Goal: Task Accomplishment & Management: Manage account settings

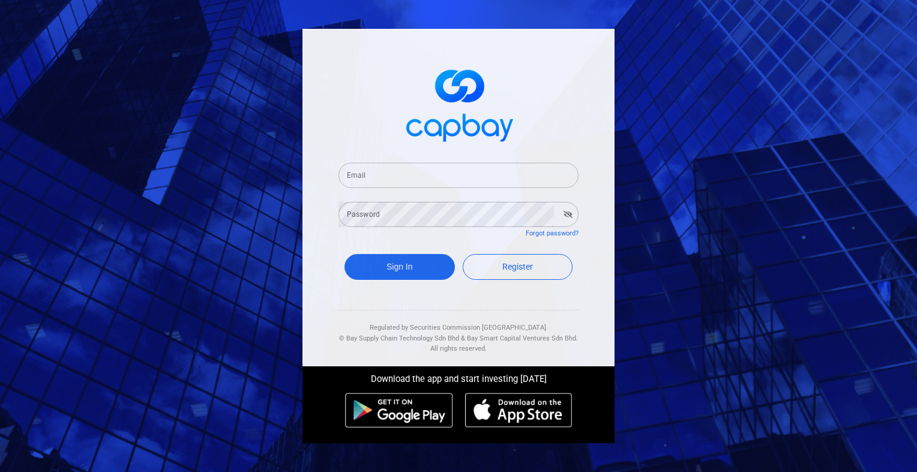
click at [394, 177] on input "Email" at bounding box center [459, 175] width 240 height 25
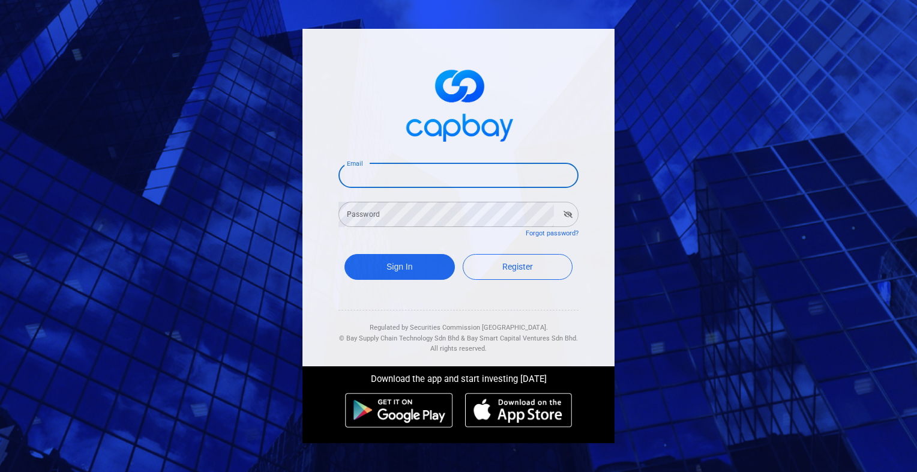
type input "[EMAIL_ADDRESS][DOMAIN_NAME]"
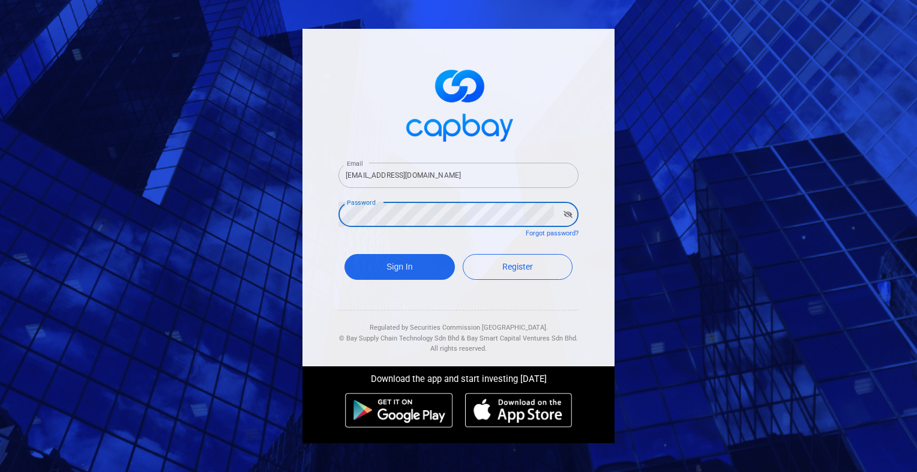
click at [345, 254] on button "Sign In" at bounding box center [400, 267] width 110 height 26
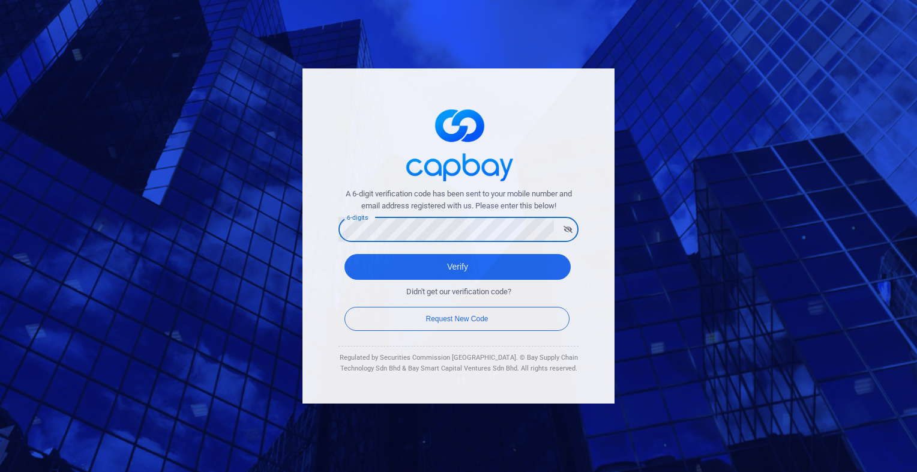
click at [345, 254] on button "Verify" at bounding box center [458, 267] width 226 height 26
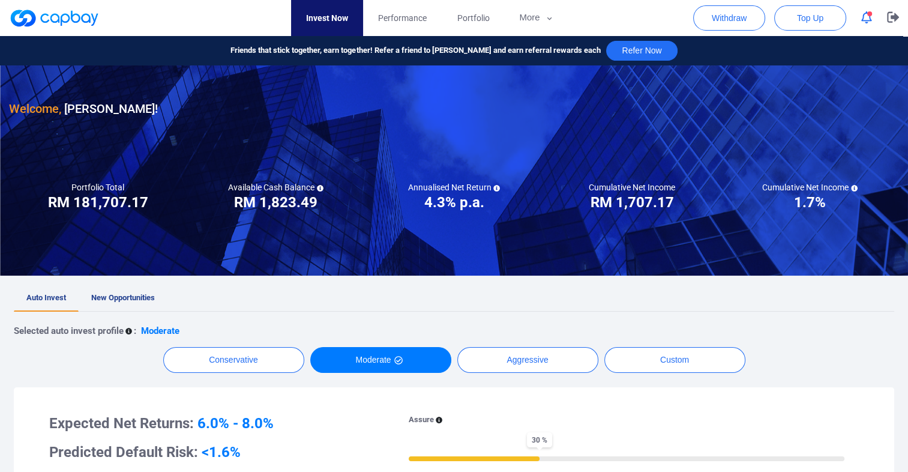
click at [863, 17] on icon "button" at bounding box center [867, 17] width 11 height 13
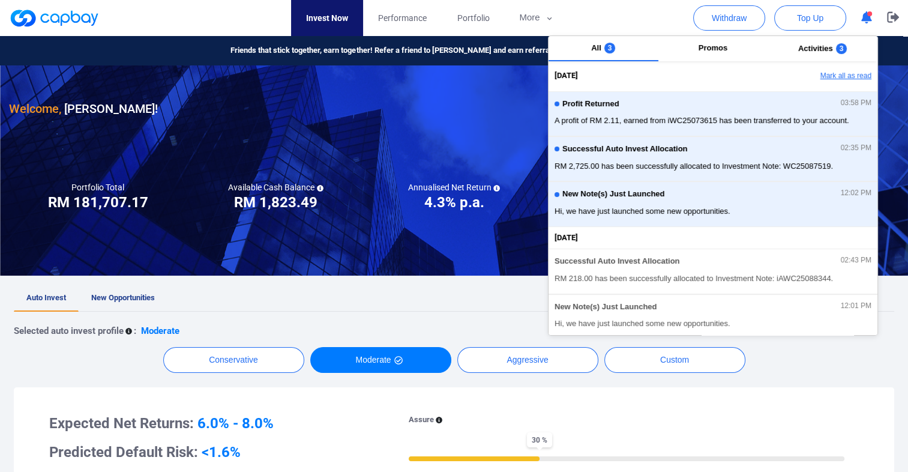
click at [848, 75] on button "Mark all as read" at bounding box center [813, 76] width 129 height 20
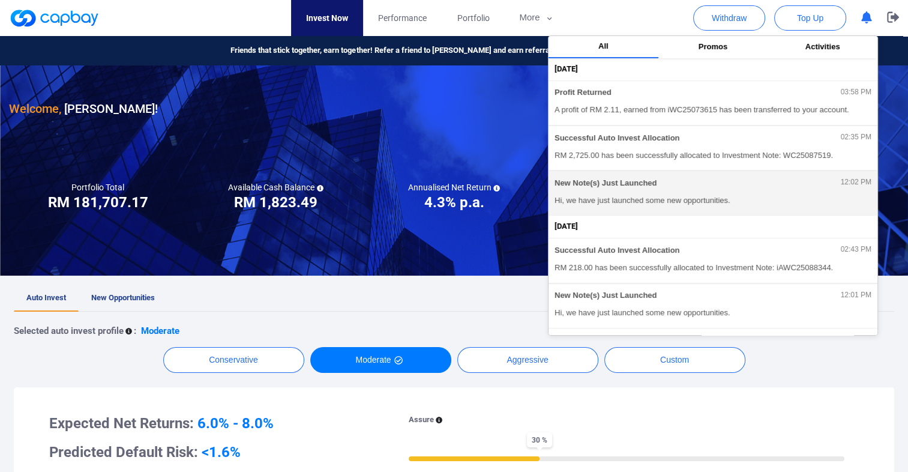
click at [587, 198] on span "Hi, we have just launched some new opportunities." at bounding box center [713, 201] width 317 height 12
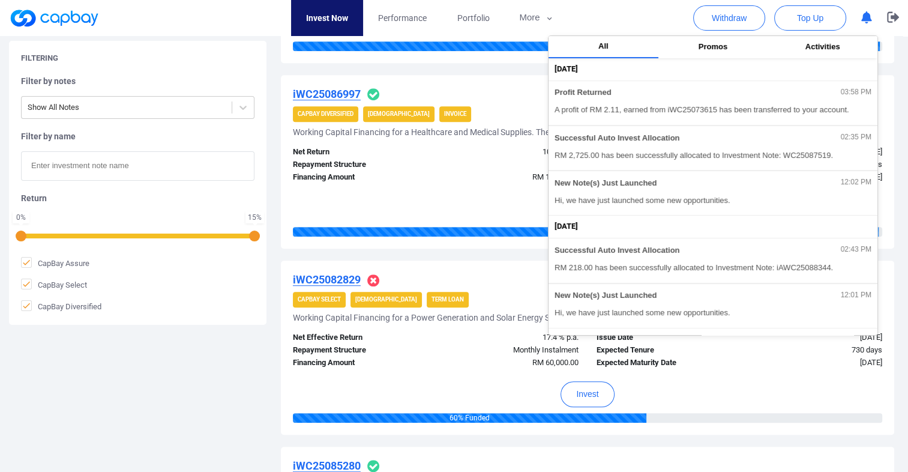
scroll to position [901, 0]
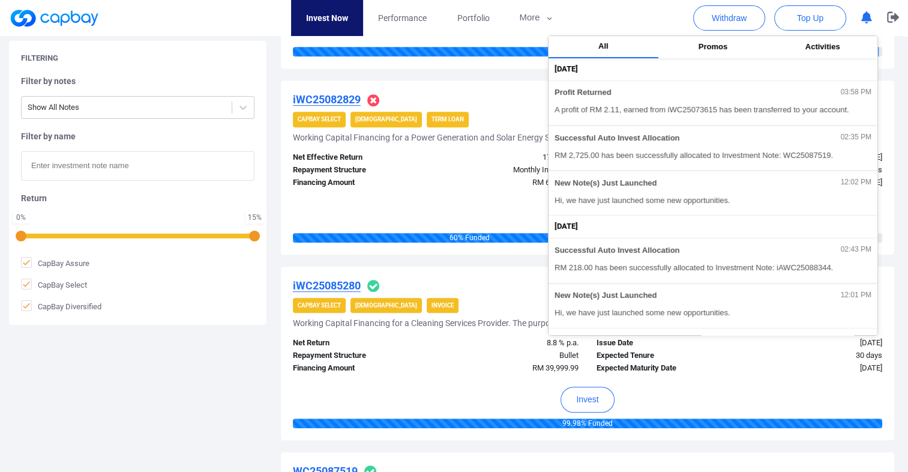
click at [132, 386] on div "Filtering Filter by notes Show All Notes Filter by name Return 0 % 15 % CapBay …" at bounding box center [454, 289] width 908 height 1874
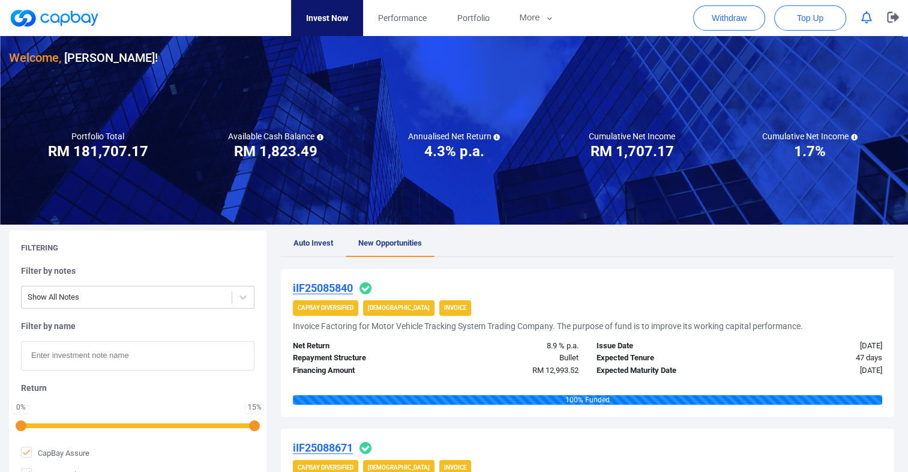
scroll to position [0, 0]
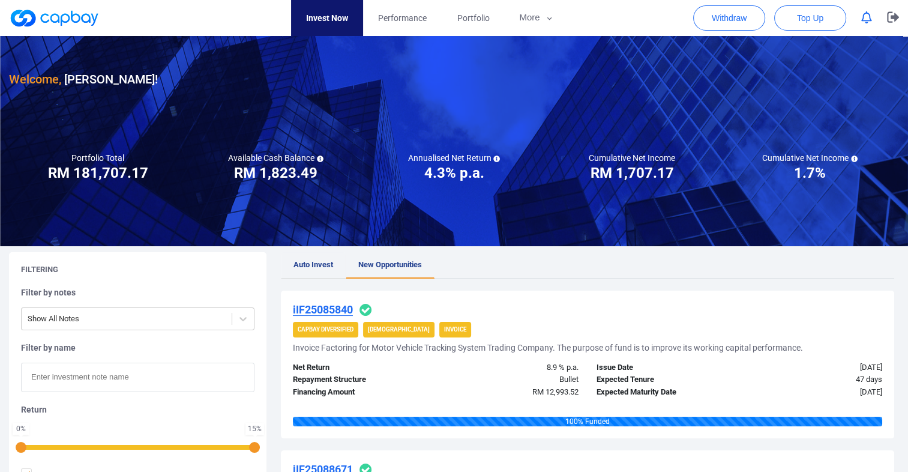
click at [305, 261] on span "Auto Invest" at bounding box center [314, 264] width 40 height 9
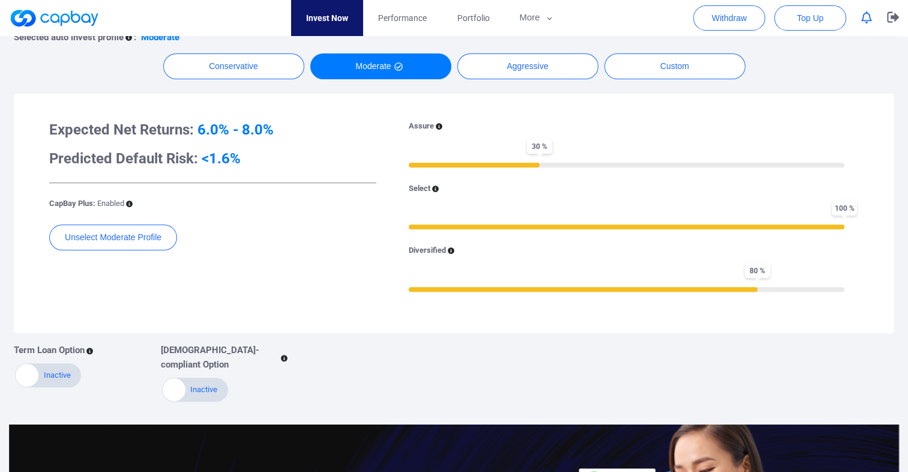
scroll to position [300, 0]
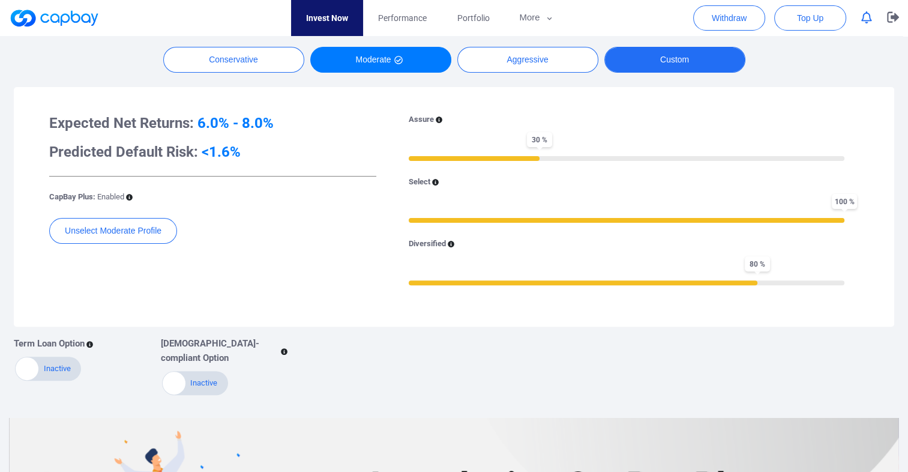
click at [642, 61] on button "Custom" at bounding box center [675, 60] width 141 height 26
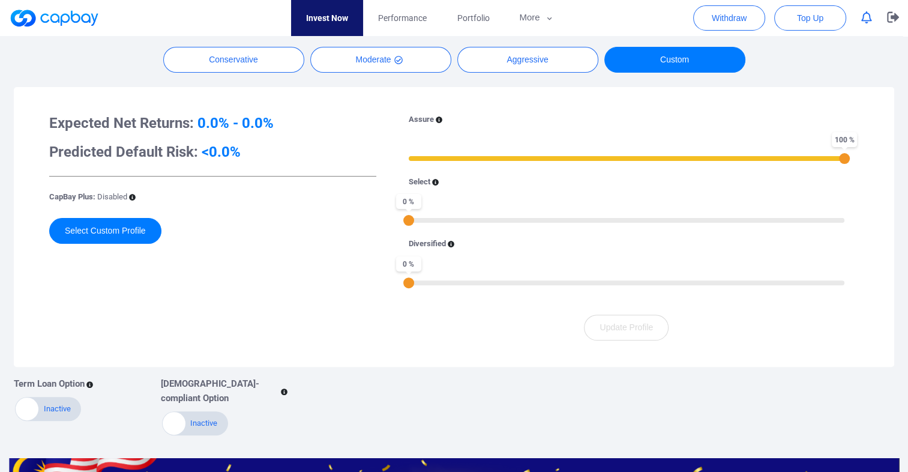
drag, startPoint x: 411, startPoint y: 159, endPoint x: 866, endPoint y: 157, distance: 455.1
click at [866, 157] on div "Assure 100 % Select 0 % Diversified 0 % Update Profile" at bounding box center [626, 226] width 483 height 227
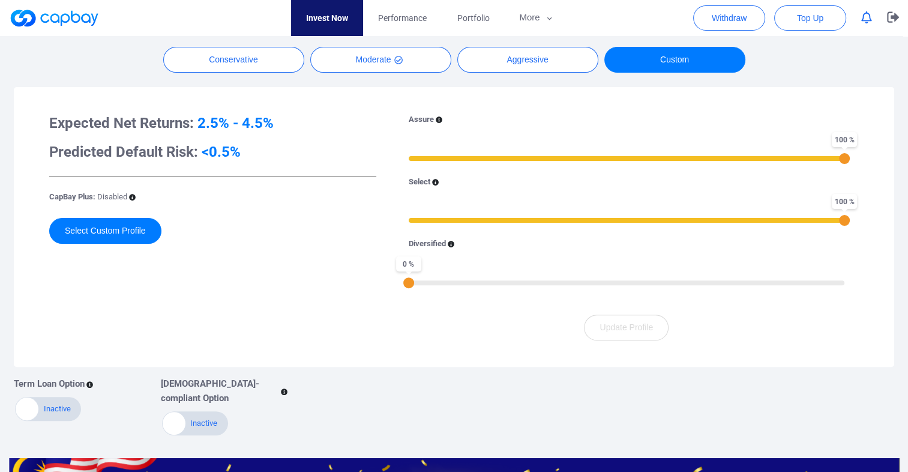
drag, startPoint x: 412, startPoint y: 223, endPoint x: 853, endPoint y: 210, distance: 441.5
click at [853, 210] on div "Assure 100 % Select 100 % Diversified 0 %" at bounding box center [626, 206] width 465 height 187
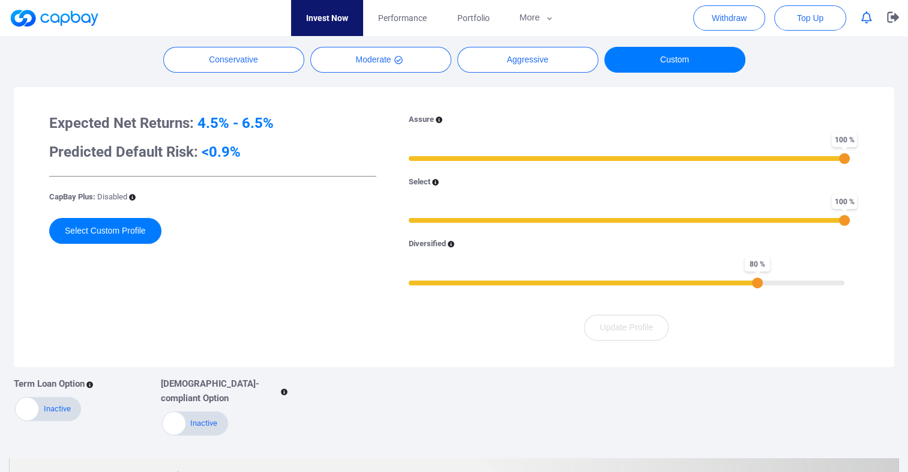
drag, startPoint x: 407, startPoint y: 285, endPoint x: 755, endPoint y: 285, distance: 348.2
click at [755, 285] on div "80 %" at bounding box center [757, 282] width 11 height 11
click at [324, 290] on div "Expected Net Returns: 5.5% - 7.5% Predicted Default Risk: <1.3% CapBay Plus: Di…" at bounding box center [212, 226] width 345 height 227
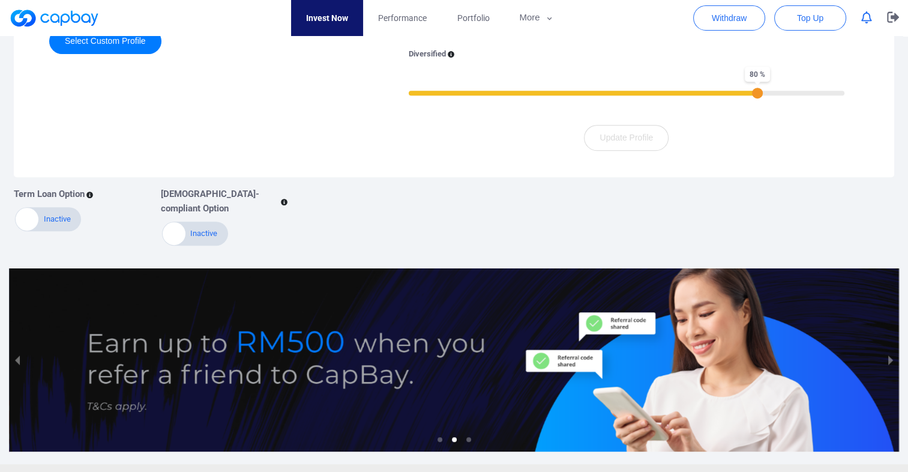
scroll to position [523, 0]
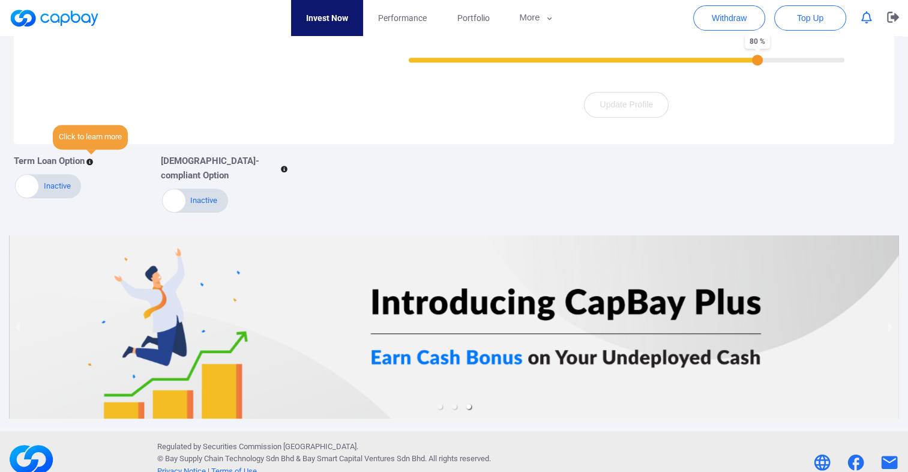
click at [90, 160] on icon at bounding box center [89, 162] width 7 height 7
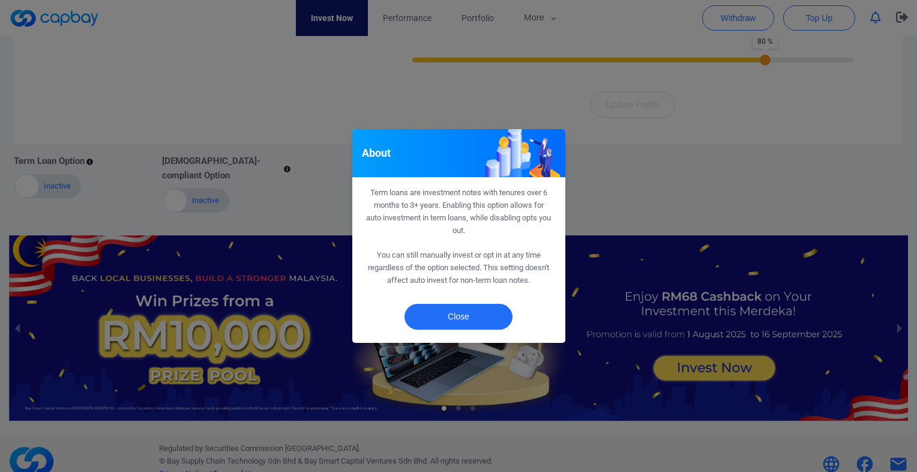
click at [253, 88] on div "About Term loans are investment notes with tenures over 6 months to 3+ years. E…" at bounding box center [458, 236] width 917 height 472
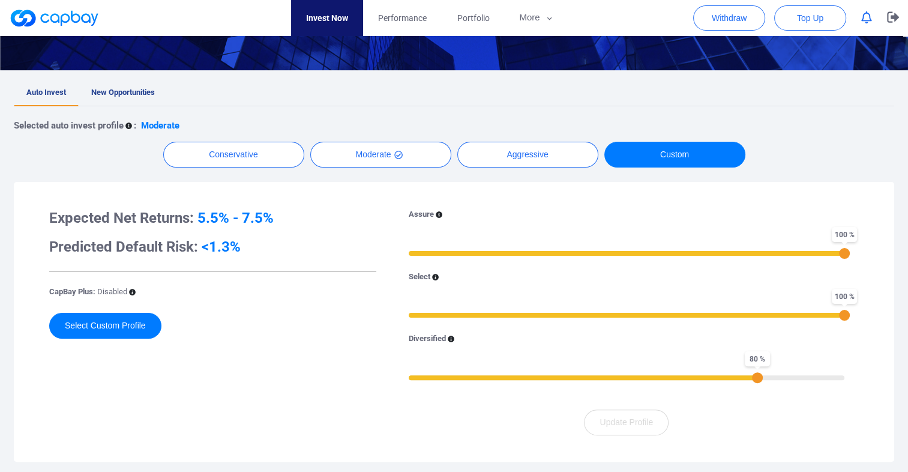
scroll to position [163, 0]
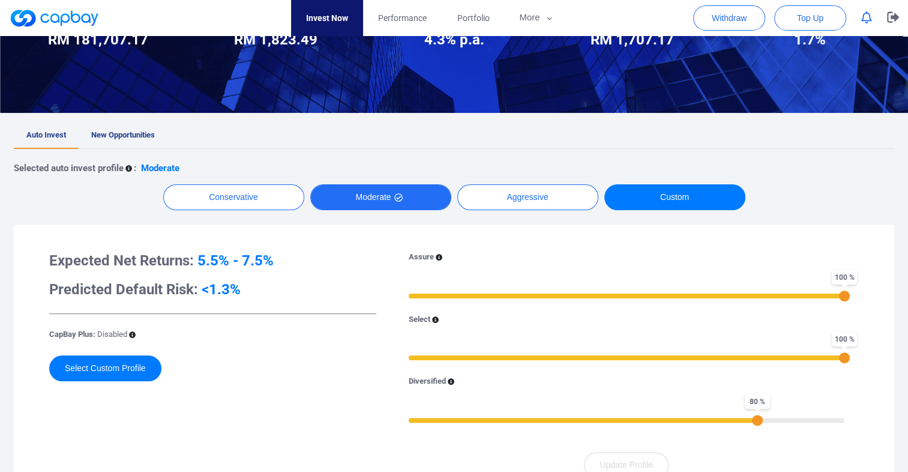
click at [343, 205] on button "Moderate" at bounding box center [380, 197] width 141 height 26
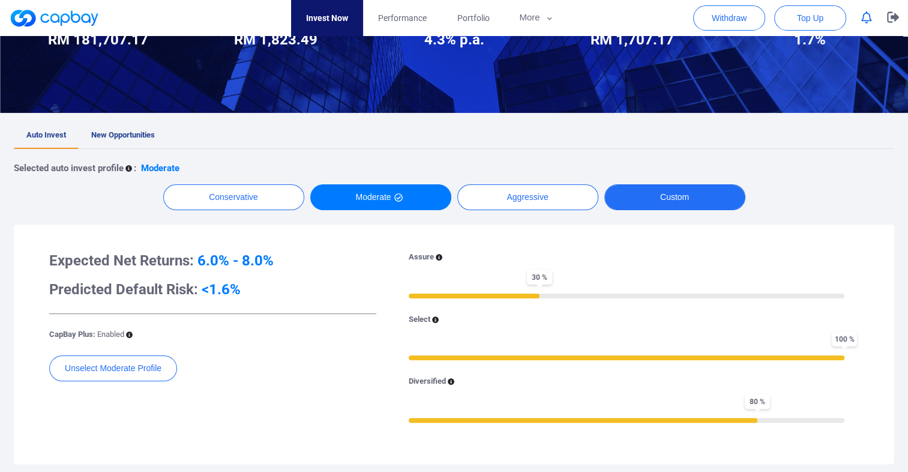
click at [683, 196] on button "Custom" at bounding box center [675, 197] width 141 height 26
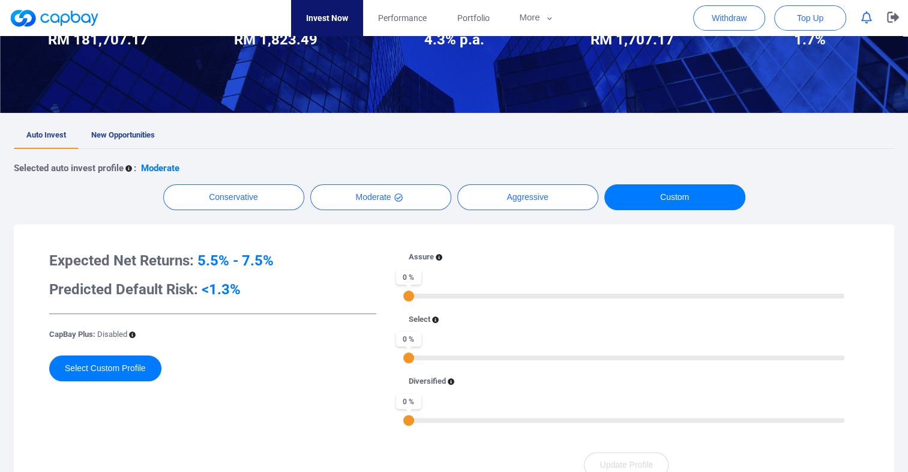
drag, startPoint x: 408, startPoint y: 299, endPoint x: 396, endPoint y: 297, distance: 11.7
click at [397, 297] on div "Assure 0 % Select 0 % Diversified 0 %" at bounding box center [626, 344] width 465 height 187
click at [438, 258] on icon at bounding box center [439, 257] width 7 height 7
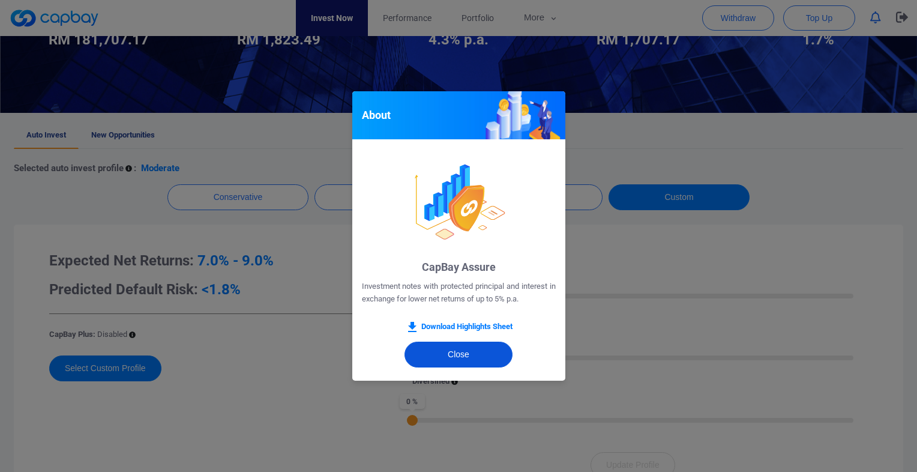
click at [470, 354] on button "Close" at bounding box center [459, 355] width 108 height 26
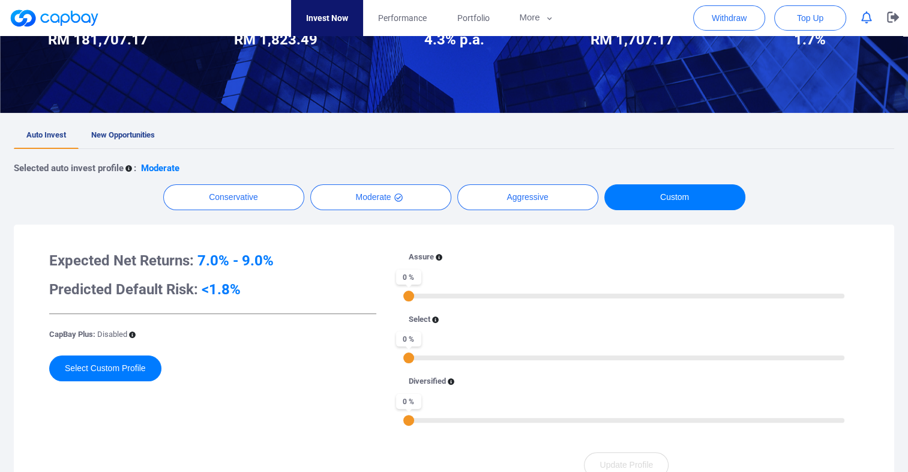
click at [435, 318] on icon at bounding box center [435, 319] width 7 height 7
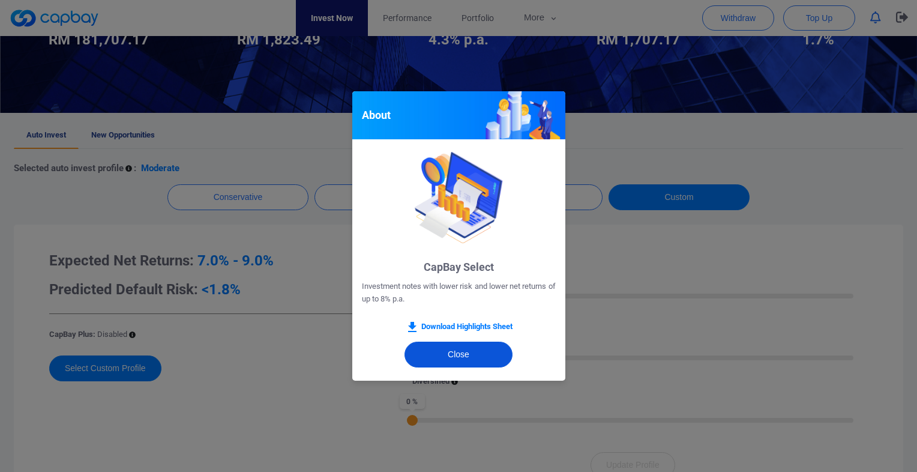
click at [442, 361] on button "Close" at bounding box center [459, 355] width 108 height 26
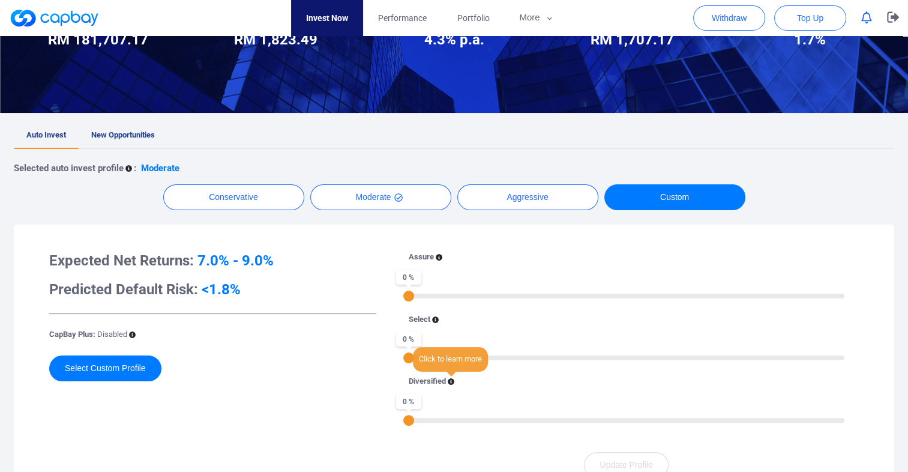
click at [452, 379] on icon at bounding box center [451, 382] width 7 height 7
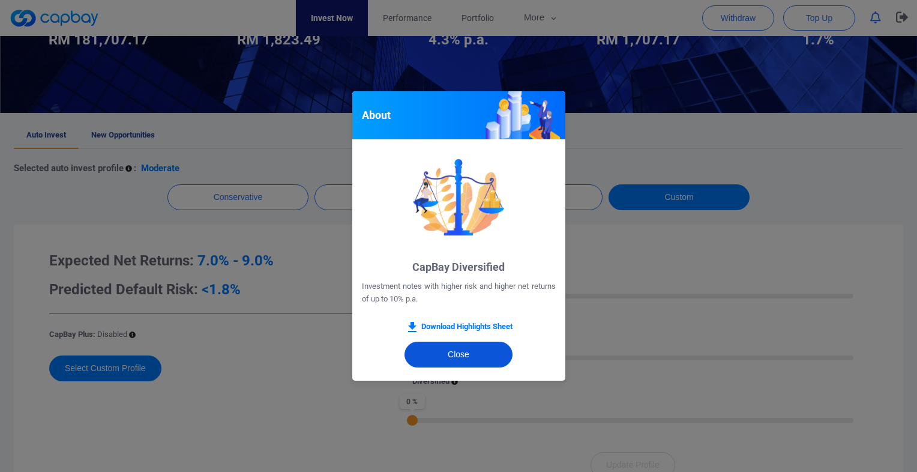
click at [459, 350] on button "Close" at bounding box center [459, 355] width 108 height 26
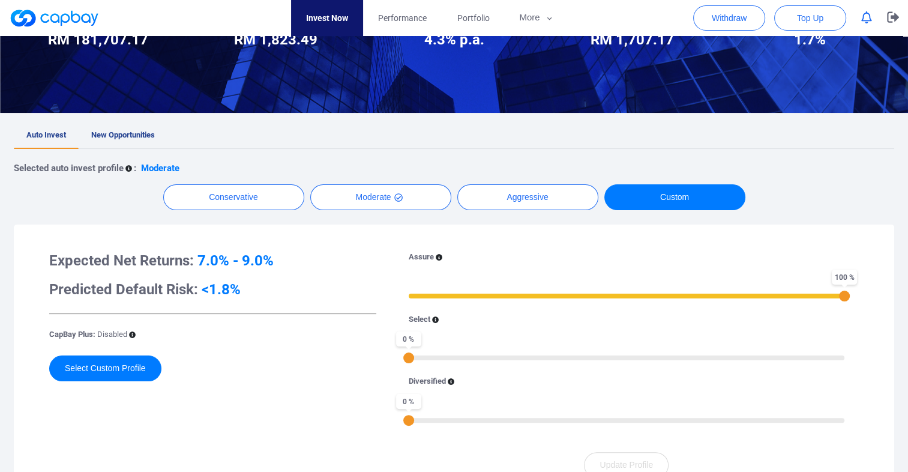
drag, startPoint x: 411, startPoint y: 297, endPoint x: 859, endPoint y: 297, distance: 447.9
click at [859, 297] on div "Assure 100 % Select 0 % Diversified 0 %" at bounding box center [626, 344] width 465 height 187
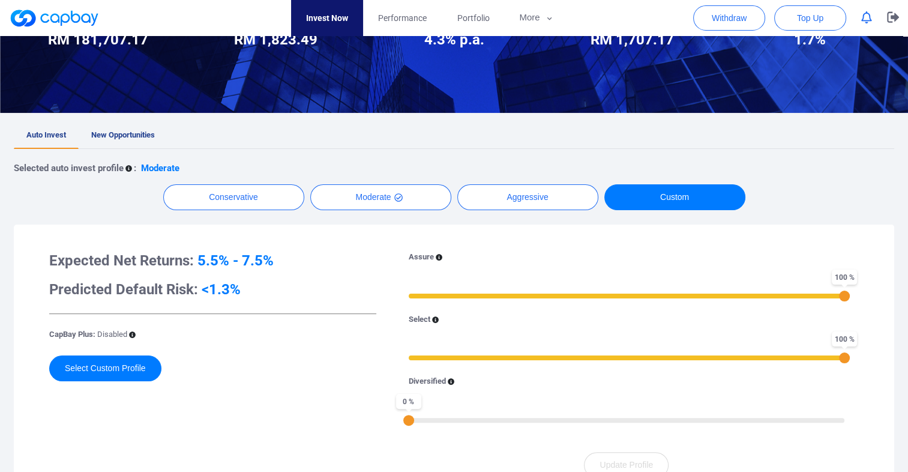
drag, startPoint x: 411, startPoint y: 360, endPoint x: 866, endPoint y: 359, distance: 455.1
click at [866, 359] on div "Assure 100 % Select 100 % Diversified 0 % Update Profile" at bounding box center [626, 364] width 483 height 227
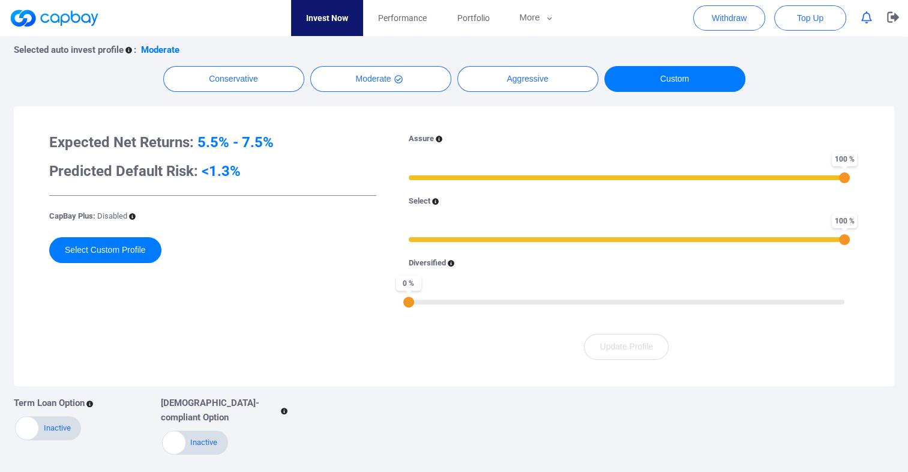
scroll to position [283, 0]
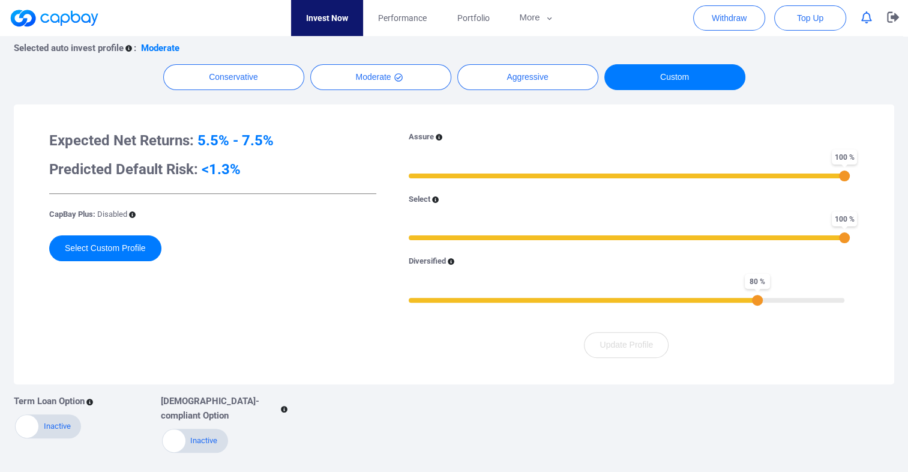
drag, startPoint x: 407, startPoint y: 299, endPoint x: 754, endPoint y: 301, distance: 347.0
click at [754, 301] on div "80 %" at bounding box center [757, 300] width 11 height 11
click at [309, 316] on div "Expected Net Returns: 5.5% - 7.5% Predicted Default Risk: <1.3% CapBay Plus: Di…" at bounding box center [212, 244] width 345 height 227
click at [118, 252] on button "Select Custom Profile" at bounding box center [105, 248] width 112 height 26
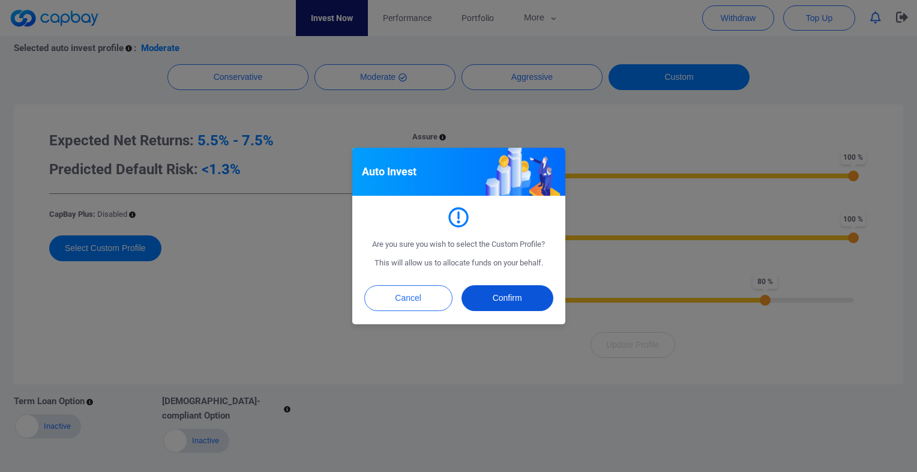
click at [522, 301] on button "Confirm" at bounding box center [508, 298] width 92 height 26
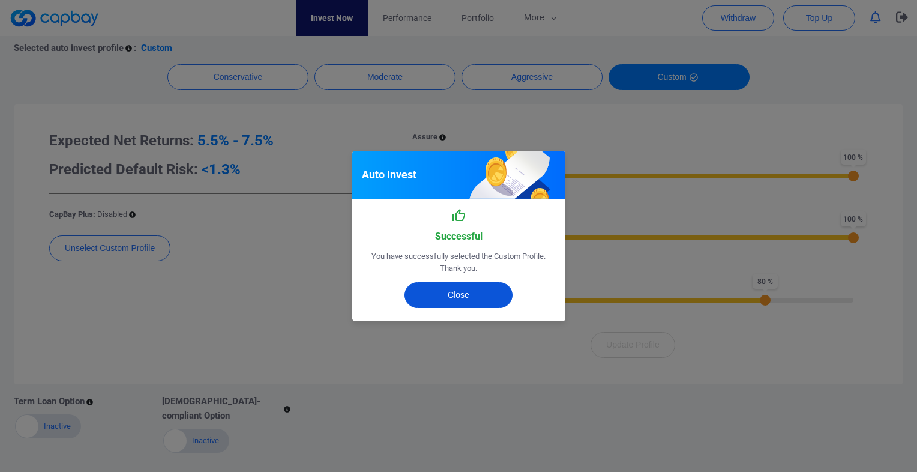
click at [467, 301] on button "Close" at bounding box center [459, 295] width 108 height 26
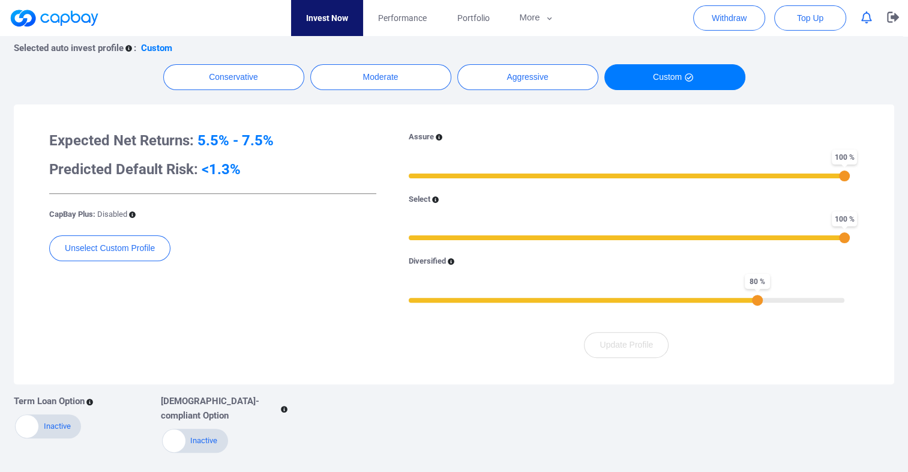
click at [292, 335] on div "Expected Net Returns: 5.5% - 7.5% Predicted Default Risk: <1.3% CapBay Plus: Di…" at bounding box center [212, 244] width 345 height 227
click at [321, 286] on div "Expected Net Returns: 5.5% - 7.5% Predicted Default Risk: <1.3% CapBay Plus: Di…" at bounding box center [212, 244] width 345 height 227
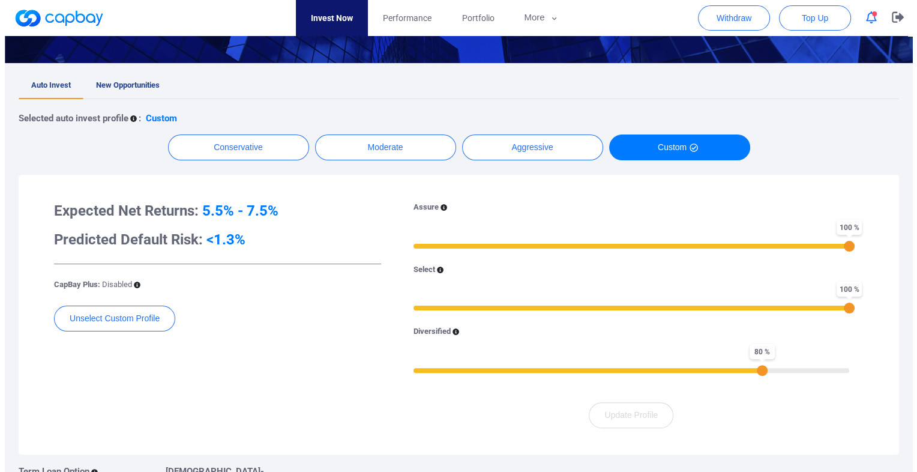
scroll to position [0, 0]
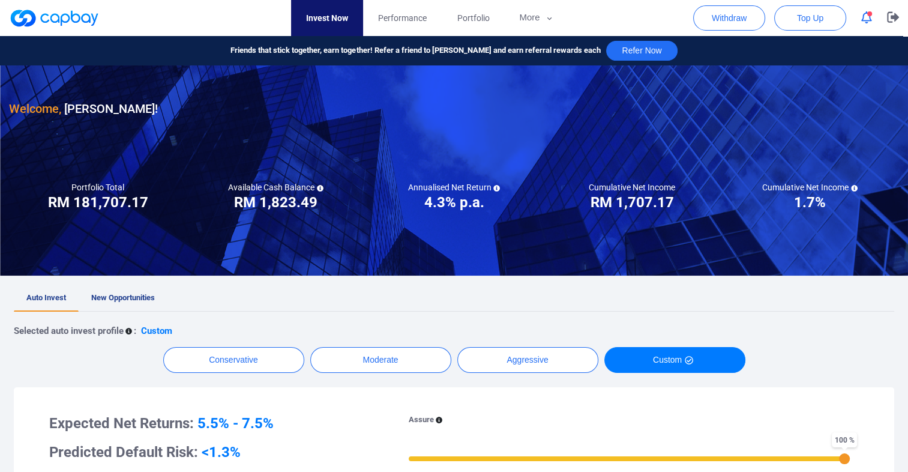
click at [869, 20] on icon "button" at bounding box center [867, 17] width 11 height 13
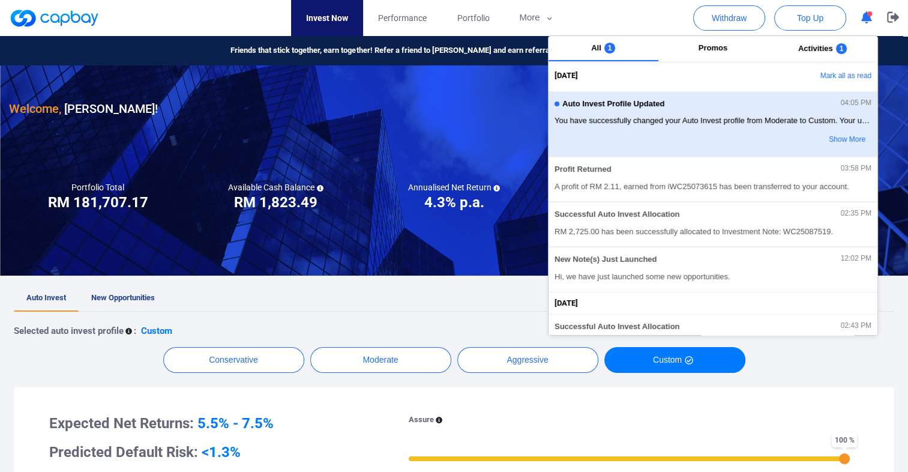
click at [756, 121] on span "You have successfully changed your Auto Invest profile from Moderate to Custom.…" at bounding box center [713, 121] width 317 height 12
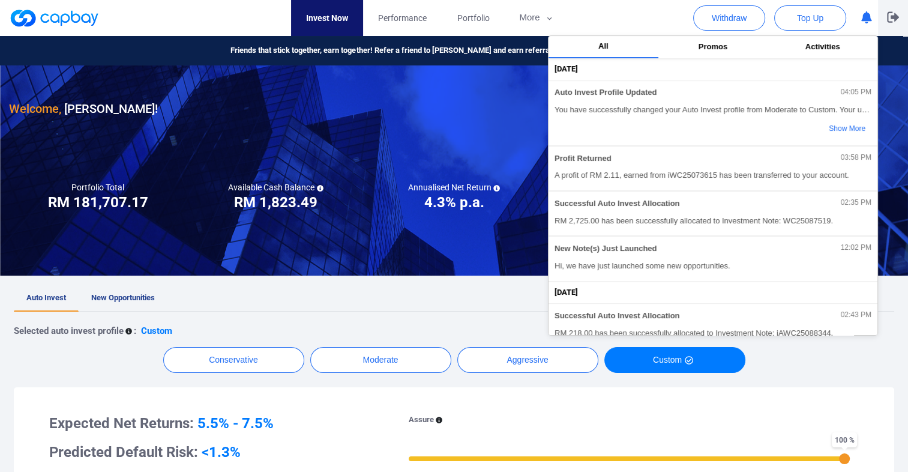
click at [892, 23] on p "button" at bounding box center [893, 17] width 12 height 13
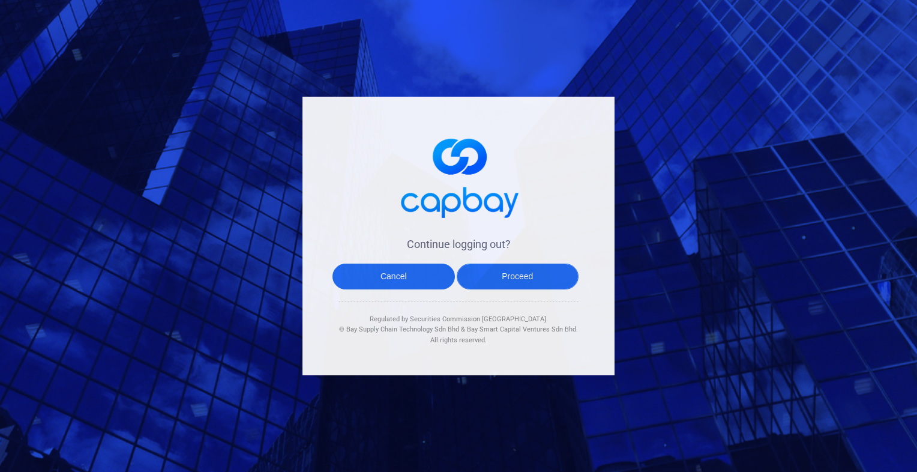
click at [488, 283] on button "Proceed" at bounding box center [518, 277] width 122 height 26
